Goal: Information Seeking & Learning: Learn about a topic

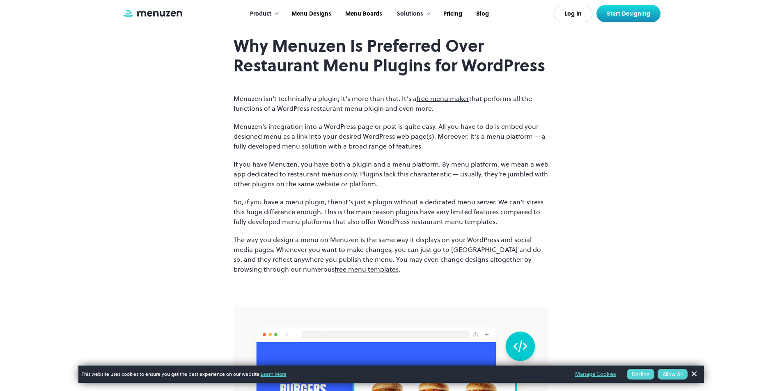
scroll to position [575, 0]
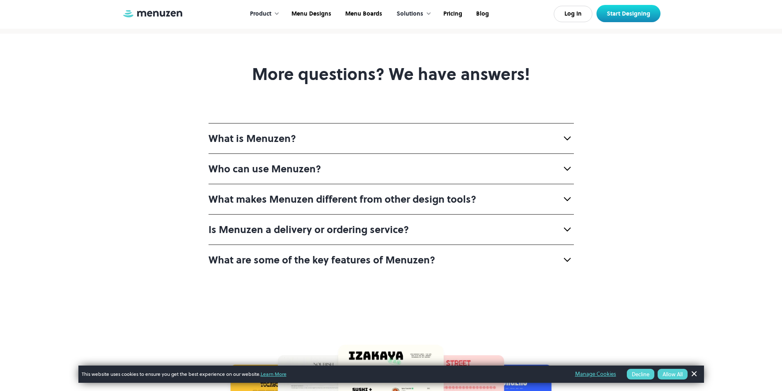
scroll to position [3202, 0]
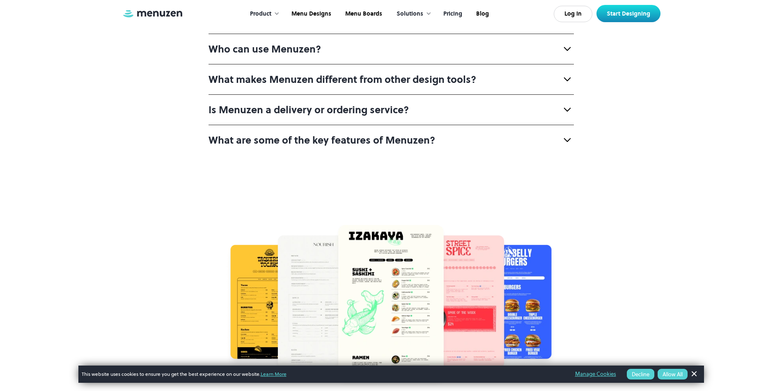
click at [448, 16] on link "Pricing" at bounding box center [452, 13] width 33 height 25
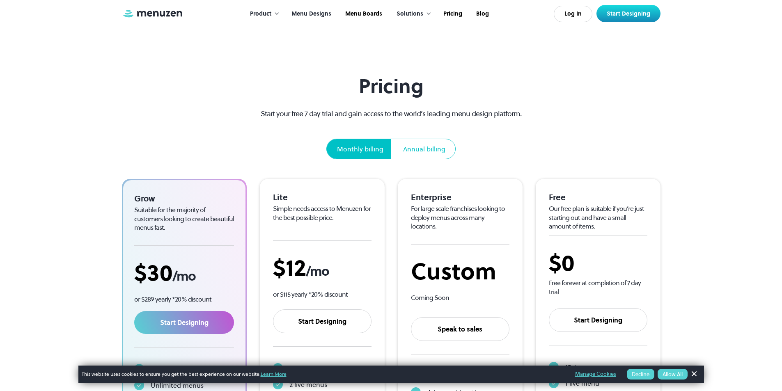
click at [327, 15] on link "Menu Designs" at bounding box center [311, 13] width 54 height 25
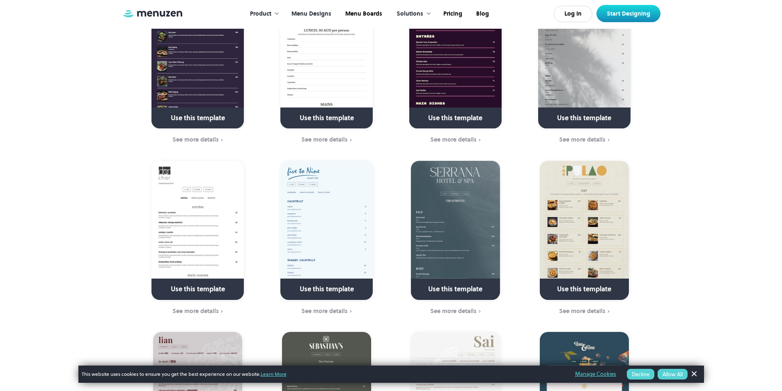
scroll to position [1437, 0]
